Goal: Check status

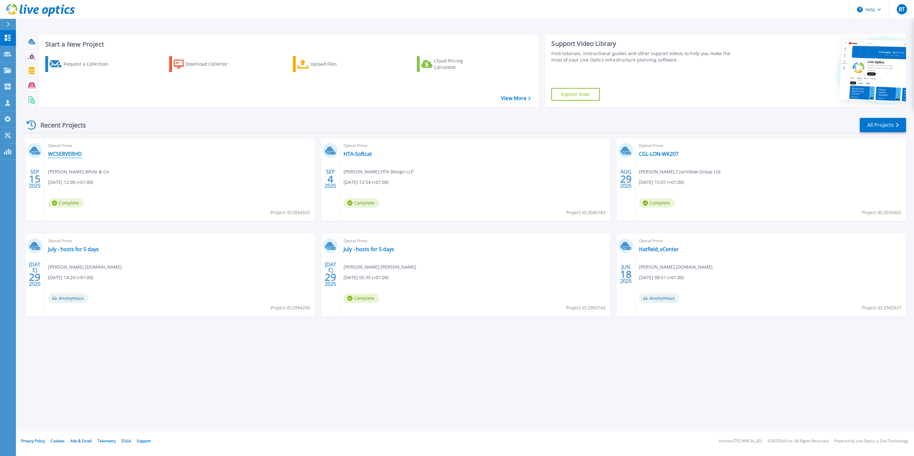
click at [64, 155] on link "WCSERVERHD" at bounding box center [65, 154] width 34 height 6
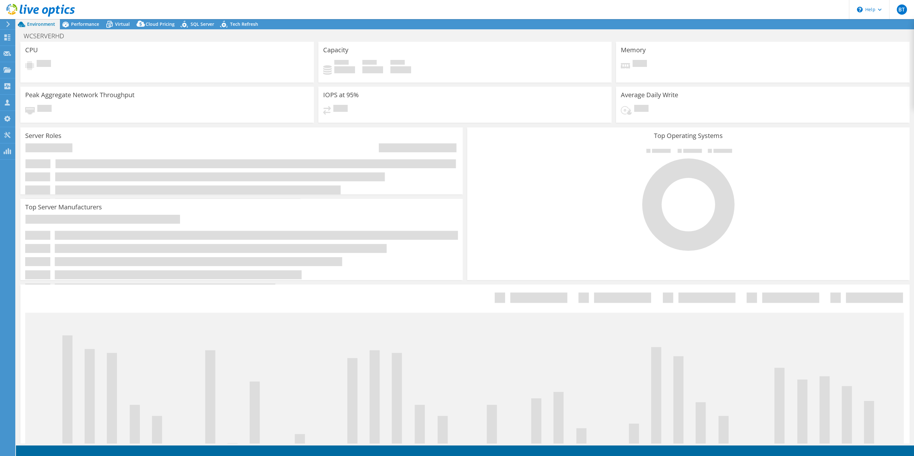
select select "USD"
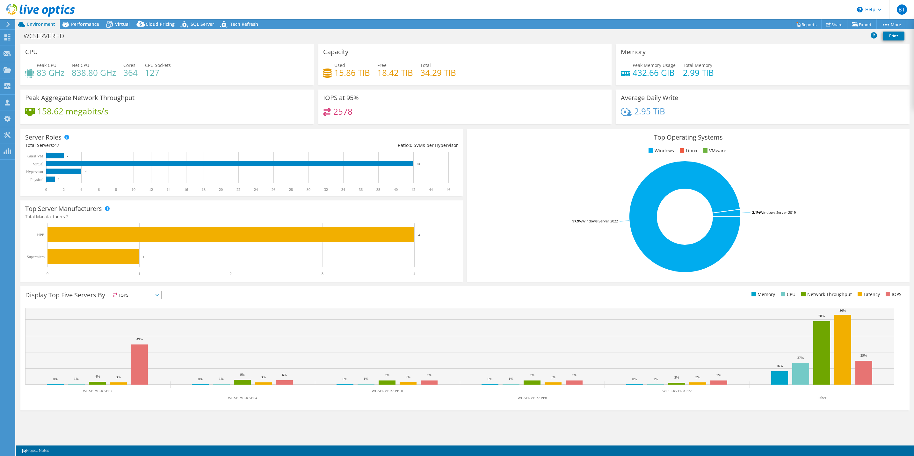
drag, startPoint x: 480, startPoint y: 241, endPoint x: 484, endPoint y: 238, distance: 5.7
